Goal: Find specific page/section

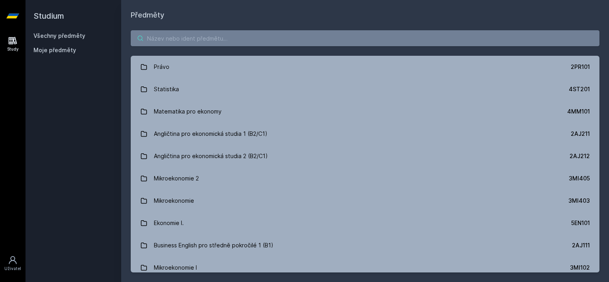
click at [218, 35] on input "search" at bounding box center [365, 38] width 469 height 16
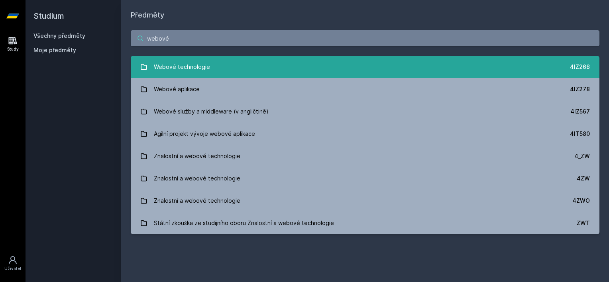
type input "webové"
click at [180, 66] on div "Webové technologie" at bounding box center [182, 67] width 56 height 16
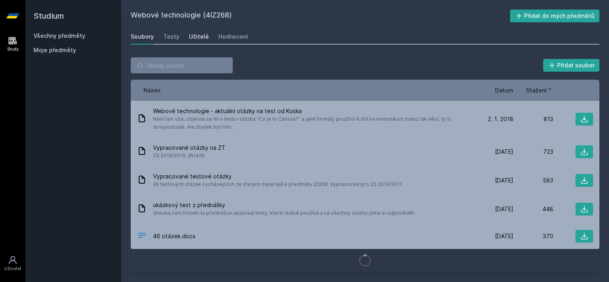
click at [197, 39] on div "Učitelé" at bounding box center [199, 37] width 20 height 8
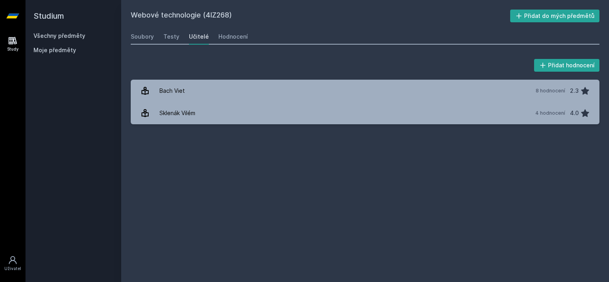
click at [212, 15] on h2 "Webové technologie (4IZ268)" at bounding box center [320, 16] width 379 height 13
copy h2 "4IZ268"
